Goal: Book appointment/travel/reservation

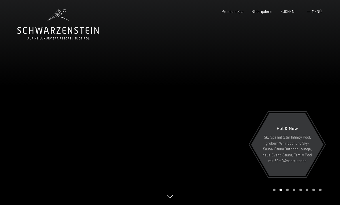
click at [312, 10] on span "Menü" at bounding box center [316, 11] width 10 height 5
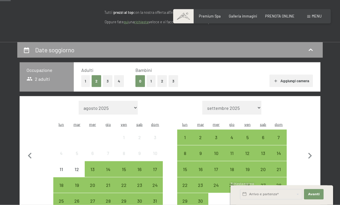
scroll to position [76, 0]
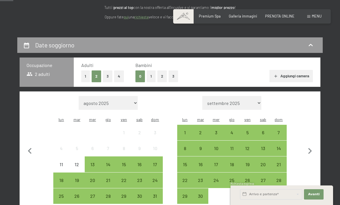
click at [150, 76] on button "1" at bounding box center [150, 76] width 9 height 12
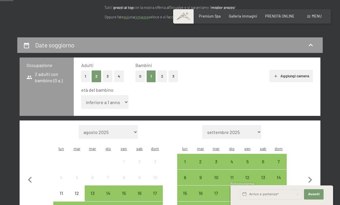
click at [110, 97] on select "inferiore a 1 anno 1 anno 2 anni 3 anni 4 anni 5 anni 6 anni 7 anni 8 anni 9 an…" at bounding box center [104, 102] width 47 height 14
select select "9"
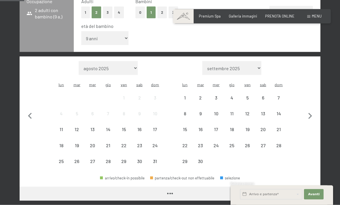
scroll to position [142, 0]
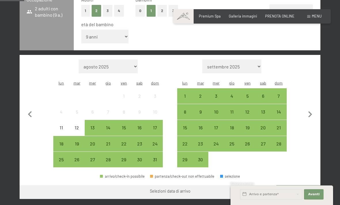
click at [139, 125] on div "16" at bounding box center [139, 132] width 14 height 14
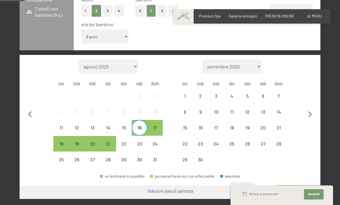
click at [138, 122] on span "Consenso marketing*" at bounding box center [135, 119] width 43 height 6
click at [111, 122] on input "Consenso marketing*" at bounding box center [108, 119] width 6 height 6
checkbox input "false"
click at [59, 142] on div "18" at bounding box center [61, 149] width 14 height 14
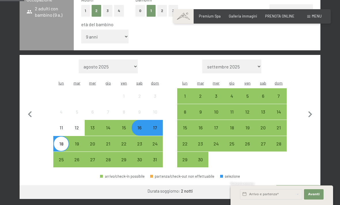
click at [58, 142] on div "18" at bounding box center [61, 149] width 14 height 14
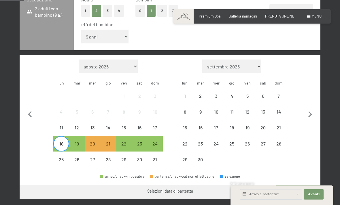
click at [155, 125] on div "17" at bounding box center [155, 132] width 14 height 14
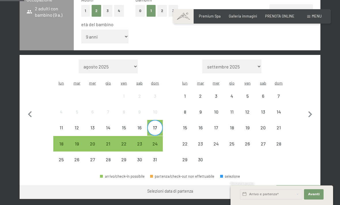
click at [154, 125] on div "17" at bounding box center [155, 132] width 14 height 14
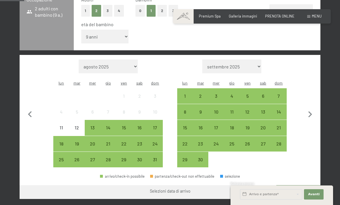
click at [155, 125] on div "17" at bounding box center [155, 132] width 14 height 14
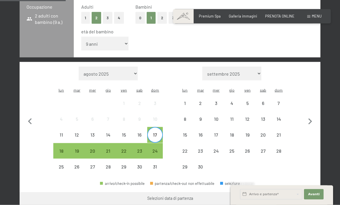
scroll to position [135, 0]
click at [277, 101] on div "7" at bounding box center [278, 108] width 14 height 14
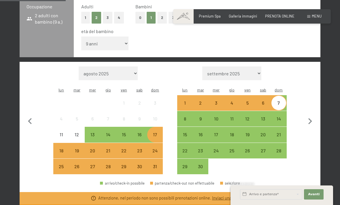
click at [279, 117] on div "14" at bounding box center [278, 124] width 14 height 14
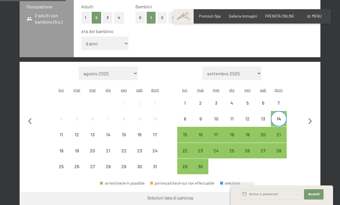
click at [276, 117] on div "14" at bounding box center [278, 124] width 14 height 14
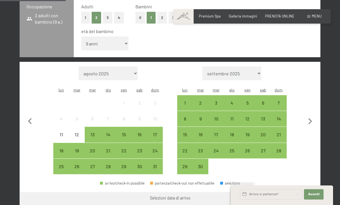
click at [279, 117] on div "14" at bounding box center [278, 124] width 14 height 14
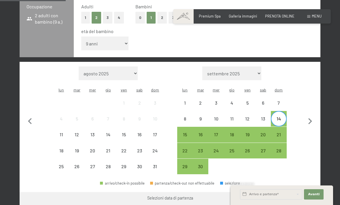
click at [277, 132] on div "21" at bounding box center [278, 139] width 14 height 14
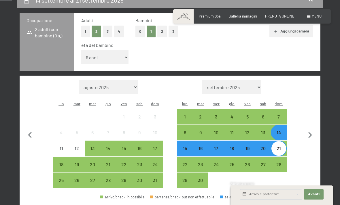
scroll to position [121, 0]
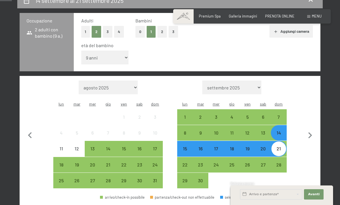
click at [155, 178] on div "31" at bounding box center [155, 185] width 14 height 14
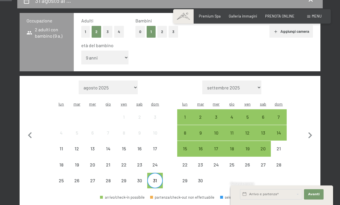
click at [277, 115] on div "7" at bounding box center [278, 122] width 14 height 14
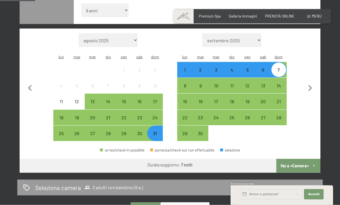
scroll to position [168, 0]
click at [156, 115] on div "24" at bounding box center [155, 122] width 14 height 14
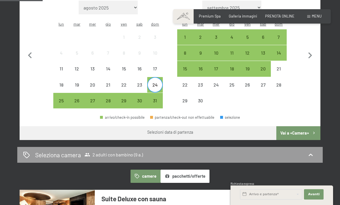
scroll to position [200, 0]
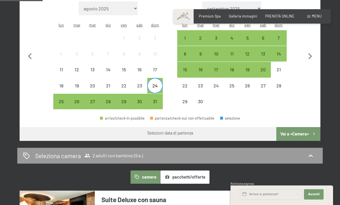
click at [155, 67] on div "17" at bounding box center [155, 74] width 14 height 14
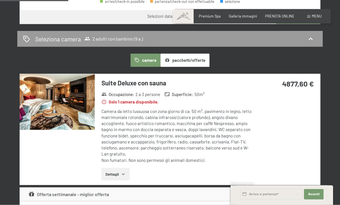
scroll to position [318, 0]
